Goal: Task Accomplishment & Management: Manage account settings

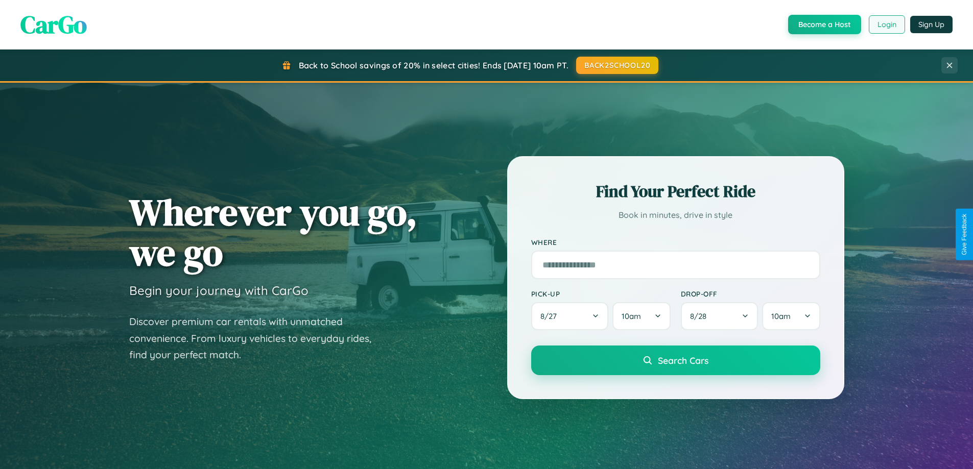
click at [886, 25] on button "Login" at bounding box center [886, 24] width 36 height 18
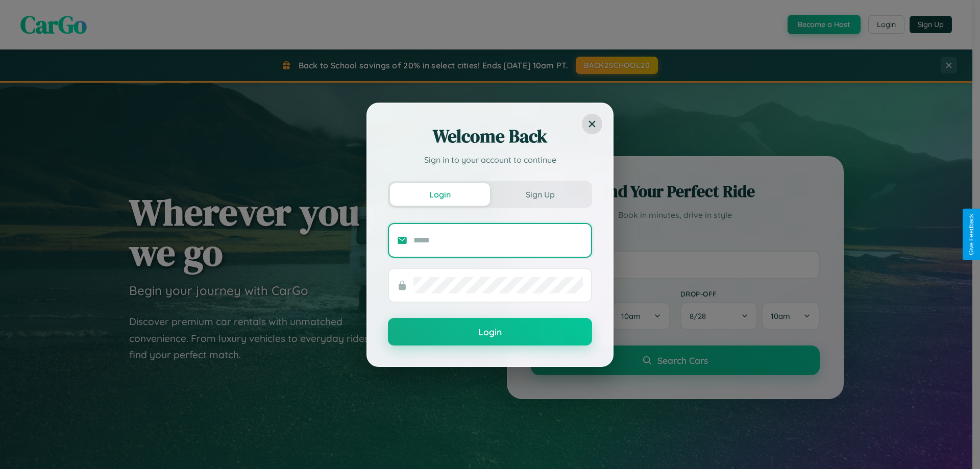
click at [498, 240] on input "text" at bounding box center [498, 240] width 169 height 16
type input "**********"
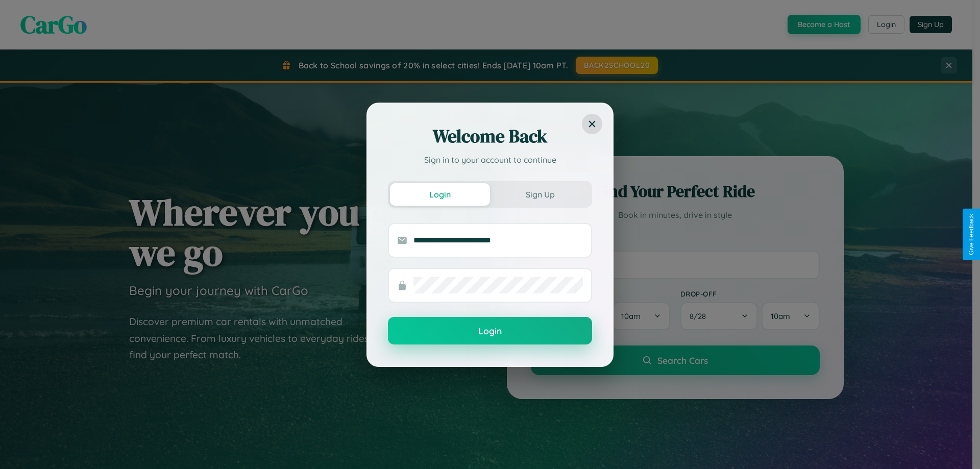
click at [490, 331] on button "Login" at bounding box center [490, 331] width 204 height 28
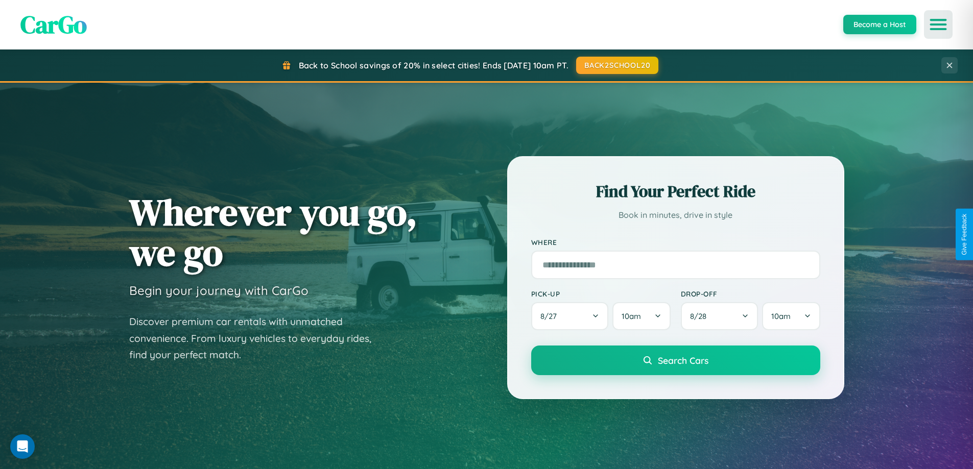
click at [938, 25] on icon "Open menu" at bounding box center [938, 24] width 15 height 9
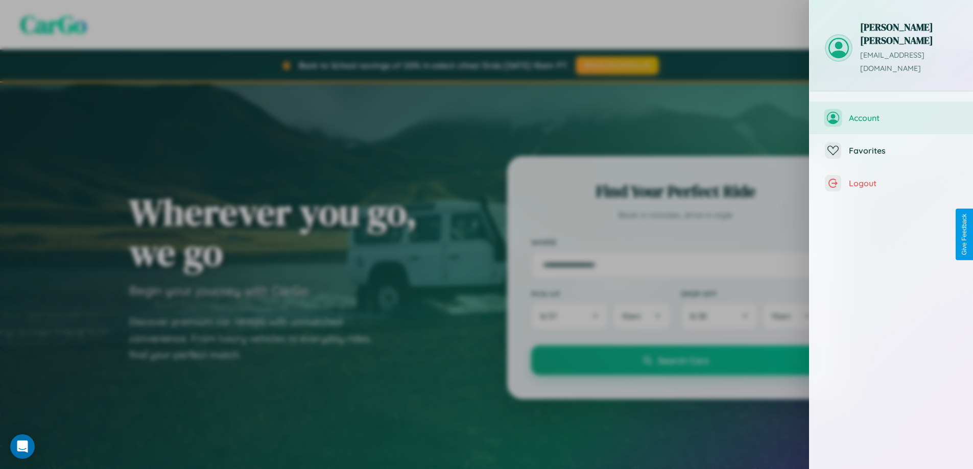
click at [891, 113] on span "Account" at bounding box center [903, 118] width 109 height 10
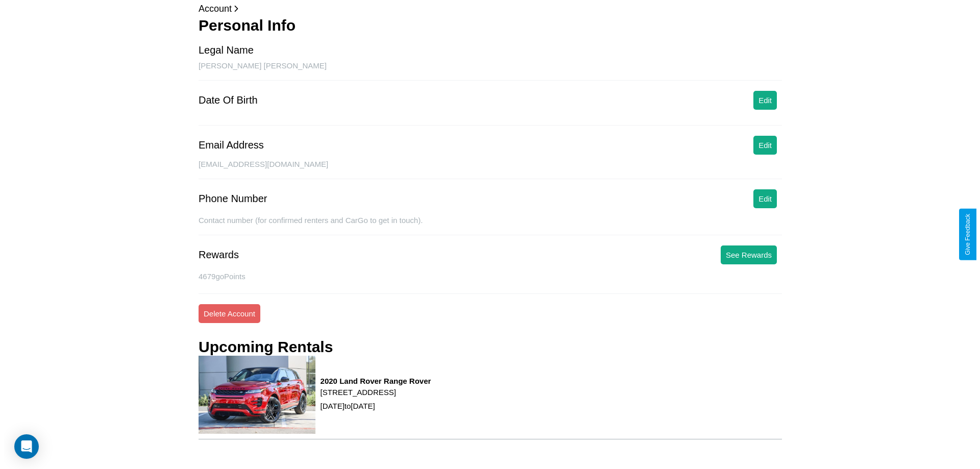
scroll to position [108, 0]
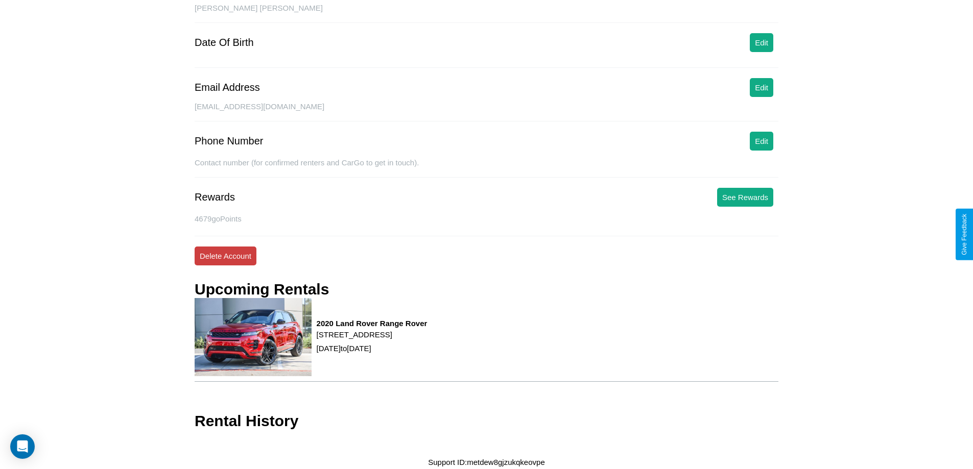
click at [225, 256] on button "Delete Account" at bounding box center [226, 256] width 62 height 19
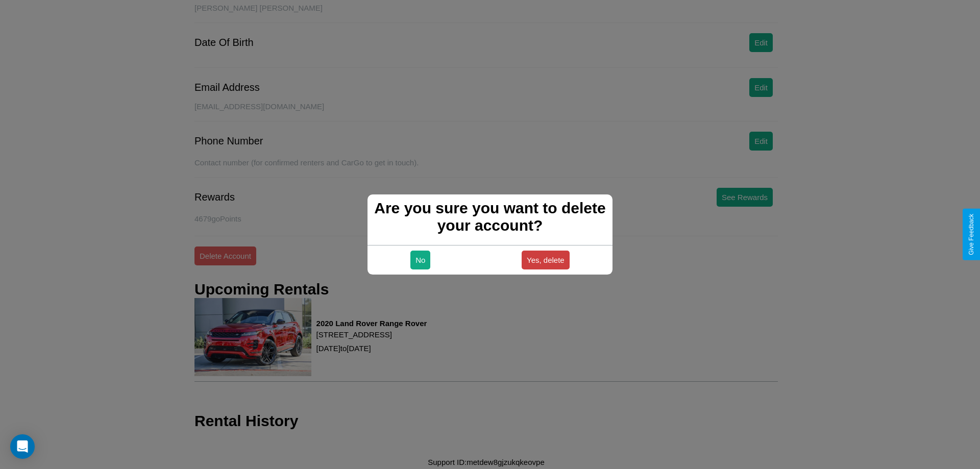
click at [545, 260] on button "Yes, delete" at bounding box center [546, 260] width 48 height 19
